Goal: Task Accomplishment & Management: Manage account settings

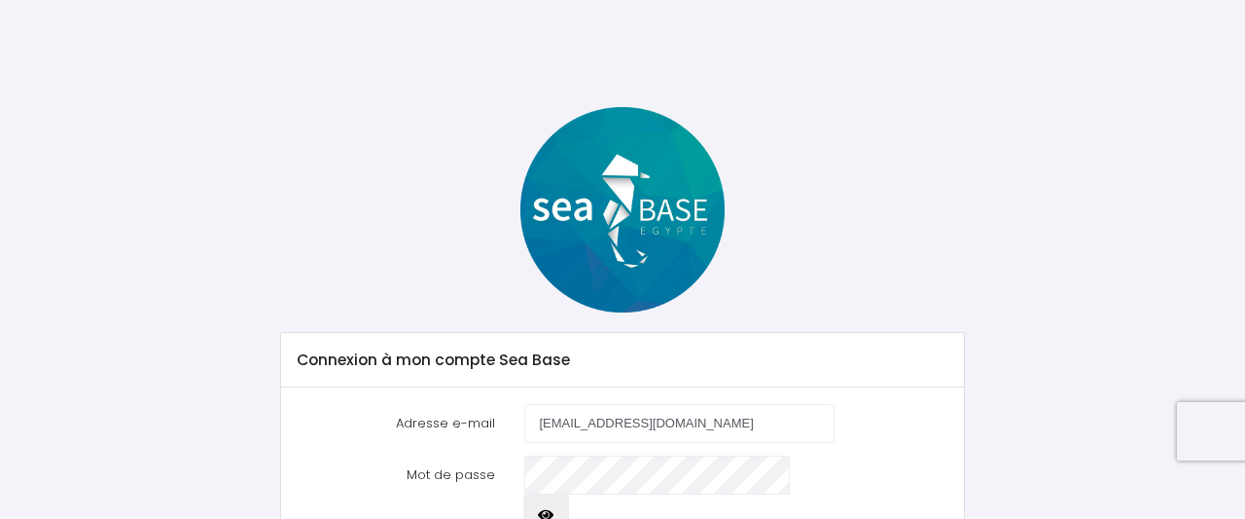
scroll to position [142, 0]
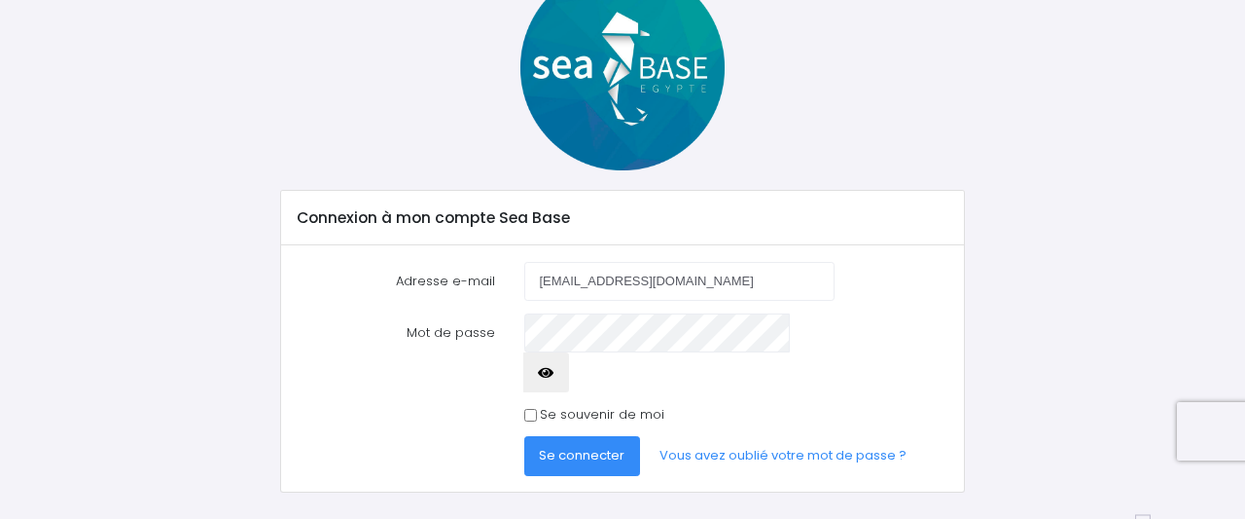
click at [524, 409] on input "Se souvenir de moi" at bounding box center [530, 415] width 13 height 13
checkbox input "true"
click at [569, 446] on span "Se connecter" at bounding box center [582, 455] width 86 height 18
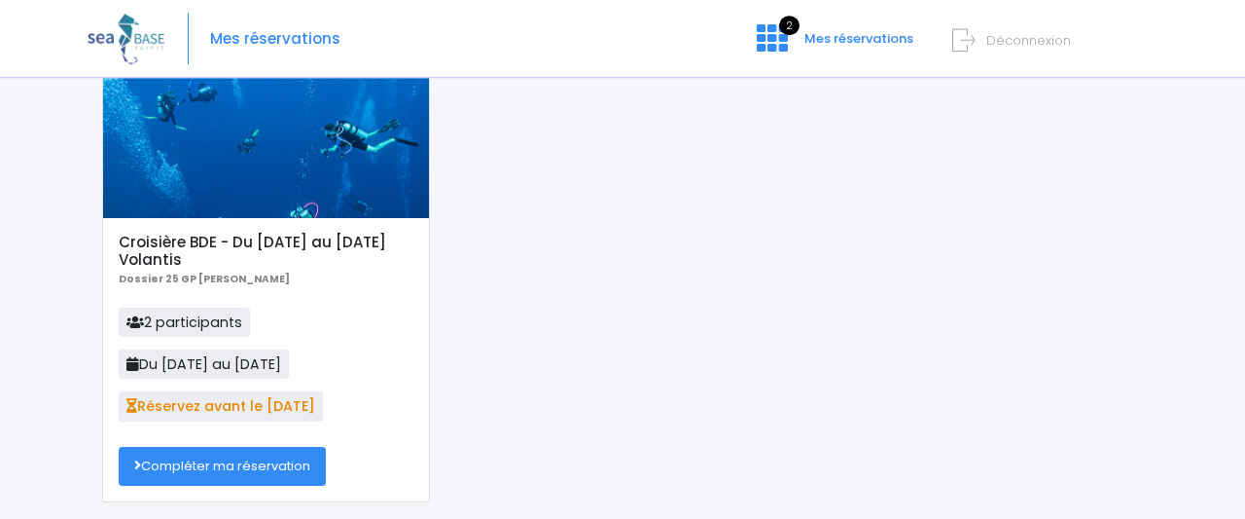
scroll to position [104, 0]
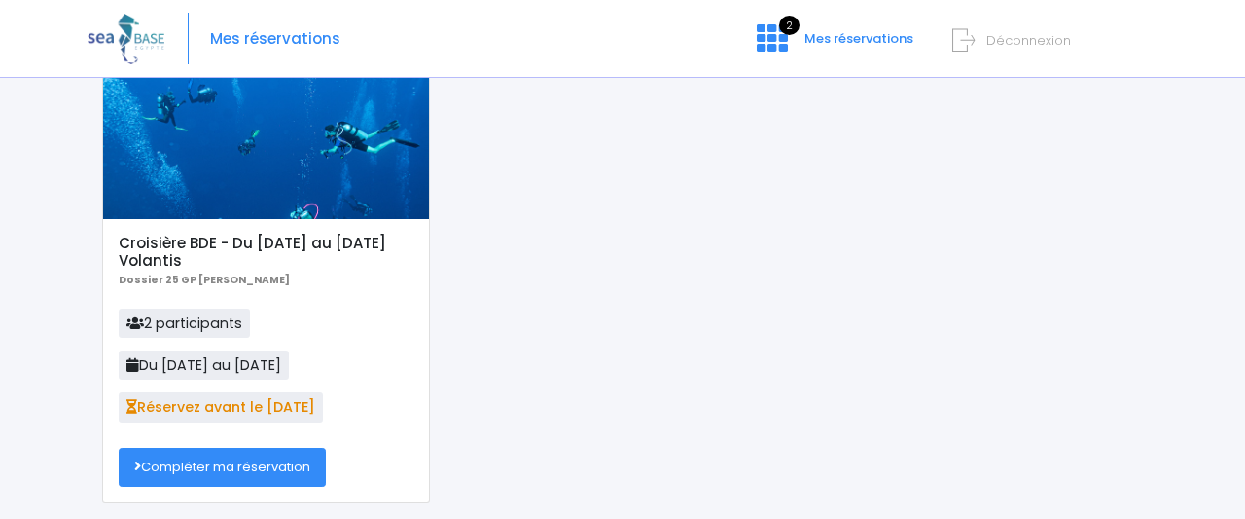
click at [213, 461] on link "Compléter ma réservation" at bounding box center [222, 467] width 207 height 39
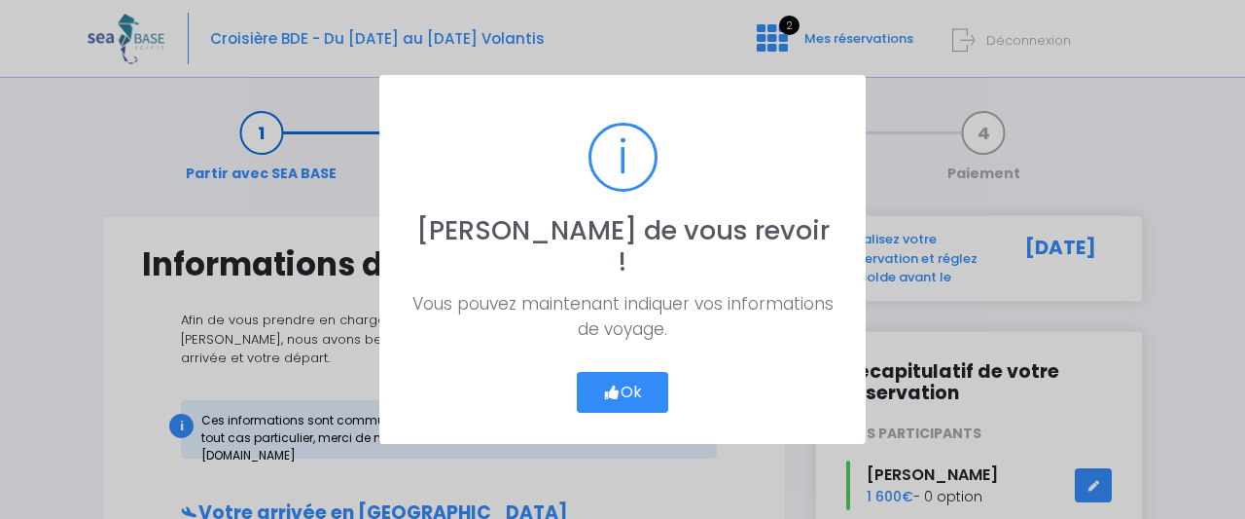
click at [623, 380] on button "Ok" at bounding box center [622, 392] width 91 height 41
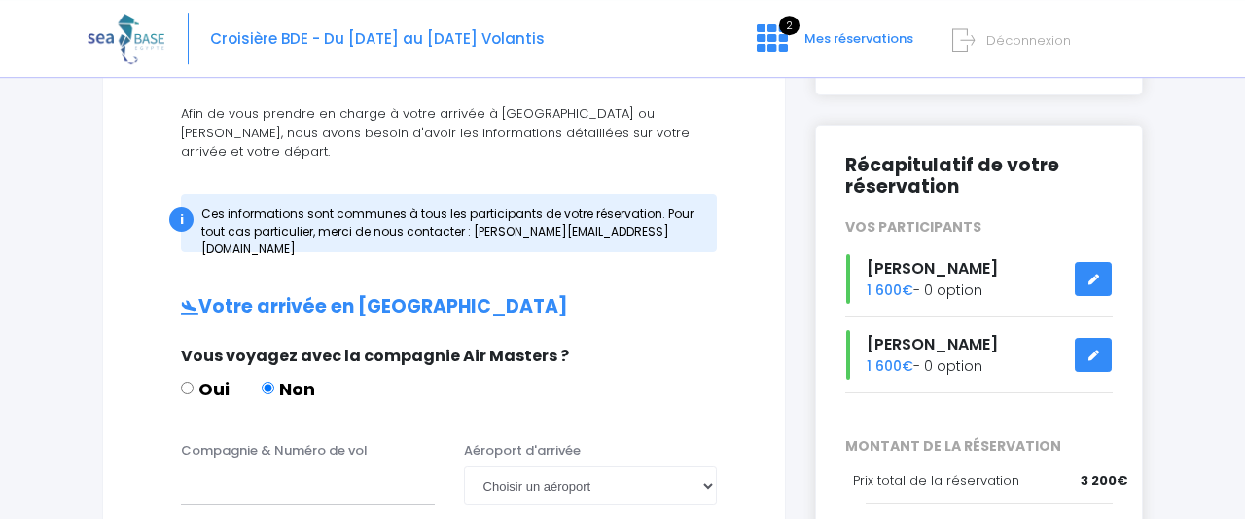
scroll to position [208, 0]
